Goal: Task Accomplishment & Management: Complete application form

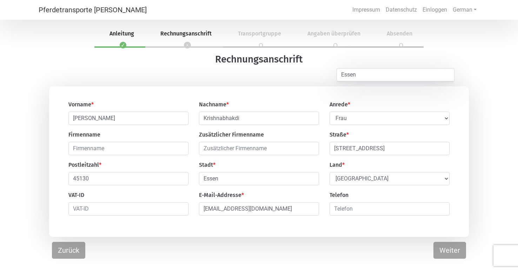
select select "Ms."
select select "DE"
click at [492, 159] on div "Vorname * [PERSON_NAME] * Krishnabhakdi Anrede * --- Wählen --- [PERSON_NAME] F…" at bounding box center [259, 161] width 518 height 150
click at [444, 255] on button "Weiter" at bounding box center [449, 250] width 33 height 17
select select "DE"
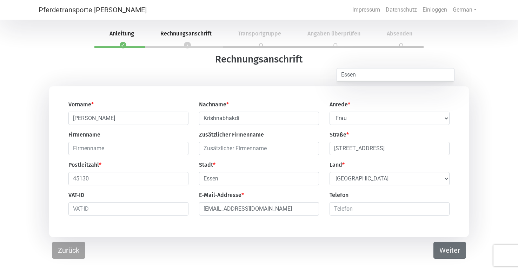
select select "DE"
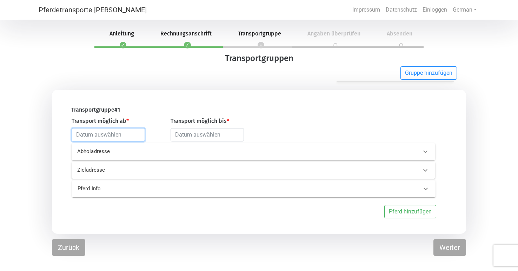
click at [132, 135] on input "text" at bounding box center [108, 134] width 73 height 13
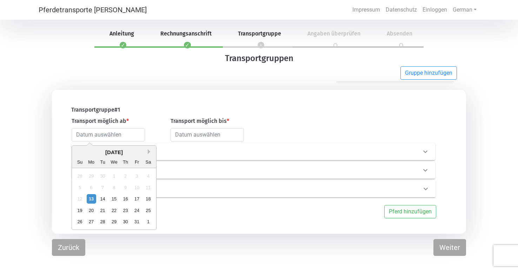
click at [149, 150] on button "Next Month" at bounding box center [150, 151] width 5 height 5
click at [90, 177] on div "1" at bounding box center [90, 175] width 9 height 9
type input "[DATE]"
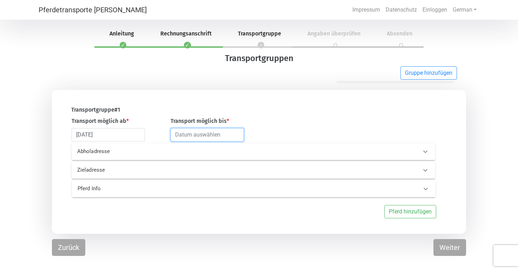
click at [216, 133] on input "text" at bounding box center [206, 134] width 73 height 13
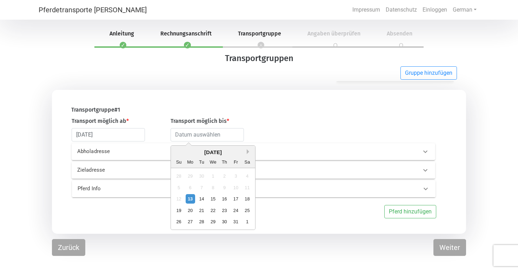
click at [248, 152] on button "Next Month" at bounding box center [249, 151] width 5 height 5
click at [215, 188] on div "10" at bounding box center [212, 186] width 9 height 9
type input "[DATE]"
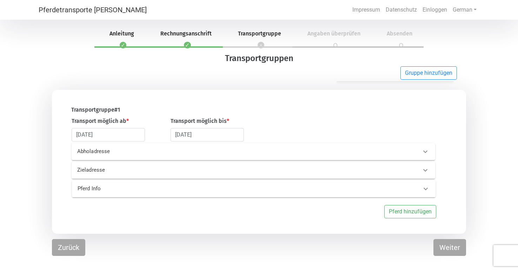
click at [226, 153] on p "Abholadresse" at bounding box center [156, 151] width 159 height 8
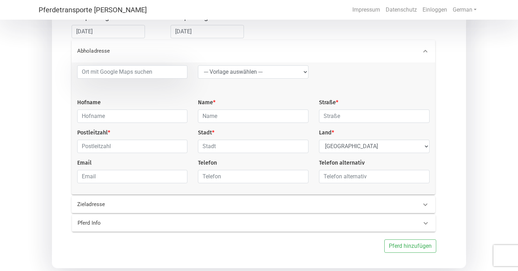
scroll to position [106, 0]
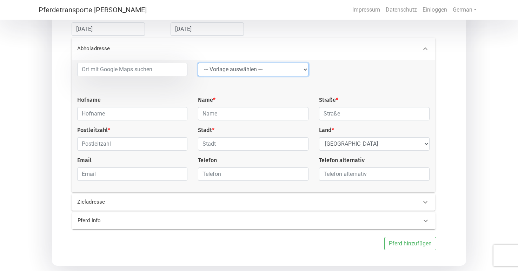
select select "LGG"
type input "Flughafen"
type input "Rue de l’Aéroport"
type input "4460"
type input "Grâce-Hollogne"
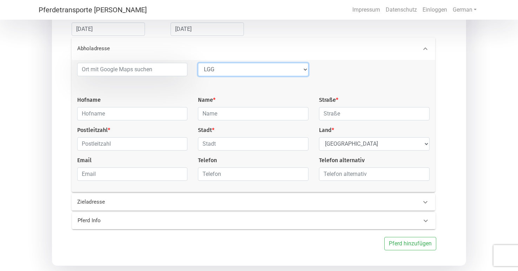
select select "BE"
click at [432, 83] on div at bounding box center [374, 79] width 121 height 33
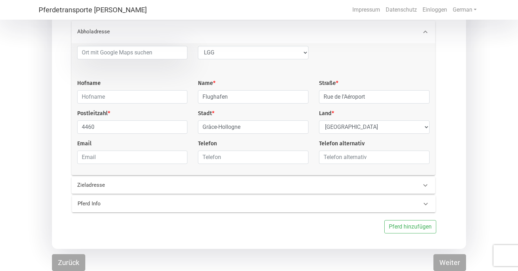
scroll to position [124, 0]
click at [424, 180] on div at bounding box center [425, 185] width 17 height 17
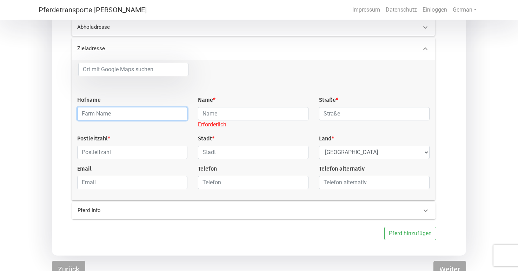
paste input "Islandpferdegestüt Haus Linde"
type input "Islandpferdegestüt Haus Linde"
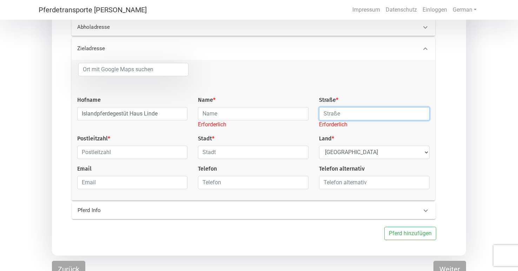
paste input "[STREET_ADDRESS]"
type input "[STREET_ADDRESS]"
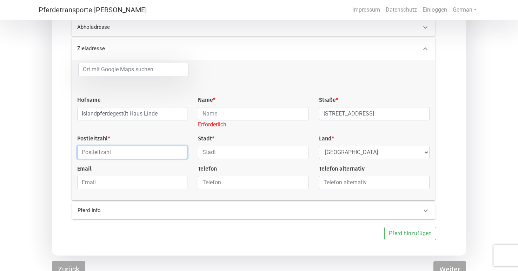
paste input "40885 [GEOGRAPHIC_DATA]"
click at [100, 153] on input "40885 [GEOGRAPHIC_DATA]" at bounding box center [132, 152] width 110 height 13
type input "40885"
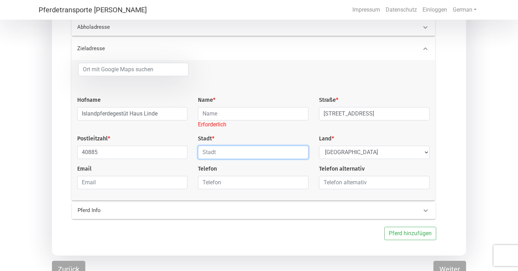
paste input "[GEOGRAPHIC_DATA]"
type input "[GEOGRAPHIC_DATA]"
click at [438, 127] on div "Zieladresse Hofname Islandpferdegestüt [GEOGRAPHIC_DATA] Name * [GEOGRAPHIC_DAT…" at bounding box center [255, 119] width 391 height 163
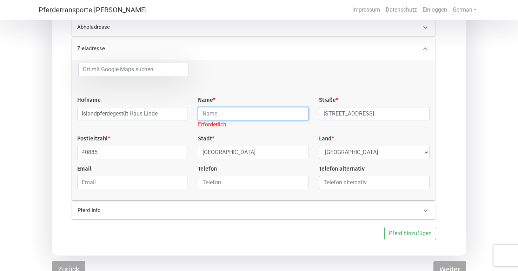
click at [243, 114] on input "text" at bounding box center [253, 113] width 110 height 13
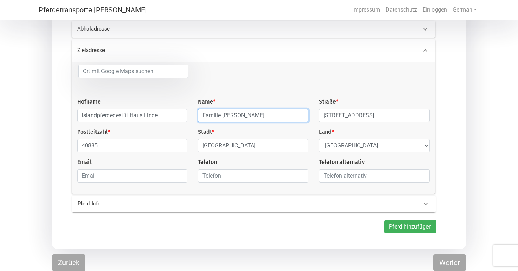
type input "Familie [PERSON_NAME]"
click at [427, 223] on button "Pferd hinzufügen" at bounding box center [410, 226] width 52 height 13
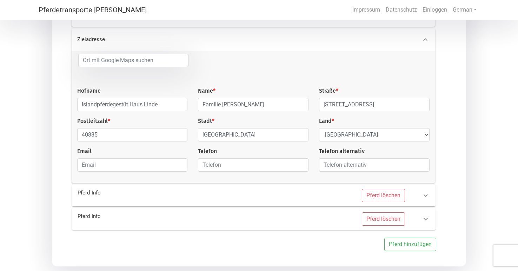
scroll to position [135, 0]
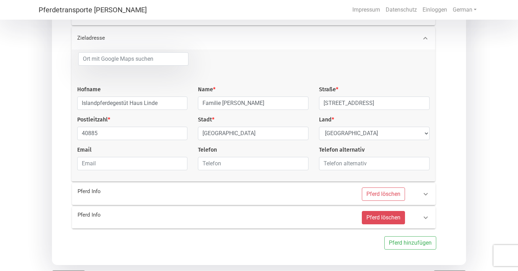
click at [372, 219] on button "Pferd löschen" at bounding box center [383, 217] width 43 height 13
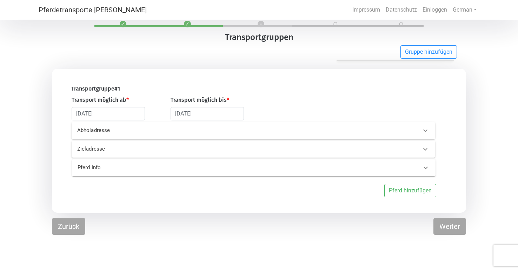
scroll to position [21, 0]
click at [421, 169] on icon at bounding box center [425, 167] width 8 height 8
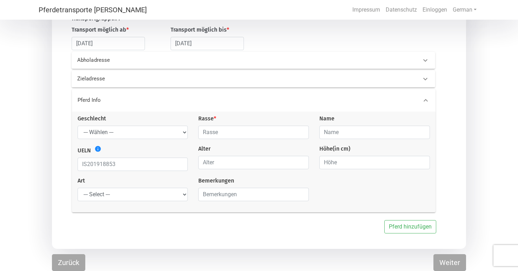
scroll to position [93, 0]
click at [238, 132] on input "text" at bounding box center [253, 132] width 110 height 13
type input "Islandpferd"
click at [343, 133] on input "text" at bounding box center [374, 132] width 110 height 13
type input "[PERSON_NAME] Garðabæ"
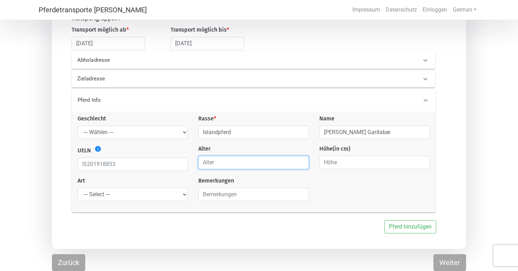
click at [274, 162] on input "number" at bounding box center [253, 162] width 110 height 13
type input "8"
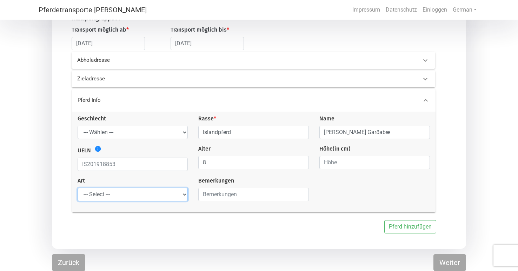
select select "saddle_horse"
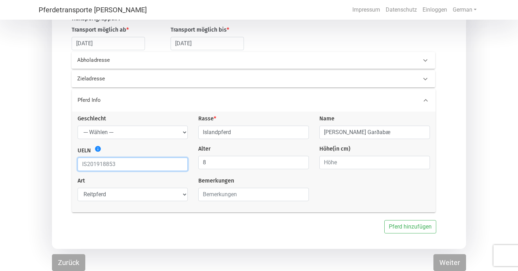
click at [108, 162] on input "text" at bounding box center [133, 163] width 110 height 13
paste input "IS2017225401"
type input "IS2017225401"
click at [359, 184] on div "Geschlecht --- Wählen --- [PERSON_NAME] [PERSON_NAME] [PERSON_NAME] Rasse * Isl…" at bounding box center [253, 160] width 363 height 92
click at [450, 261] on button "Weiter" at bounding box center [449, 262] width 33 height 17
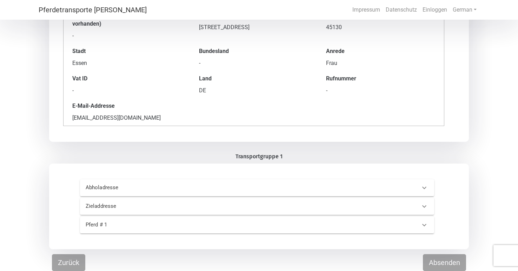
scroll to position [100, 0]
click at [440, 262] on button "Absenden" at bounding box center [444, 262] width 43 height 17
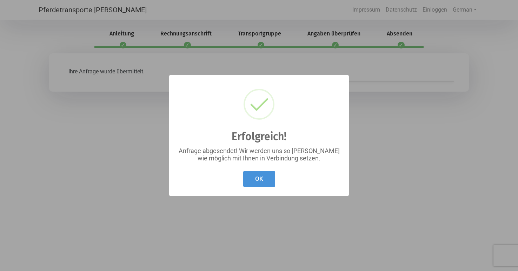
scroll to position [0, 0]
click at [258, 177] on button "OK" at bounding box center [259, 179] width 32 height 16
